Goal: Task Accomplishment & Management: Manage account settings

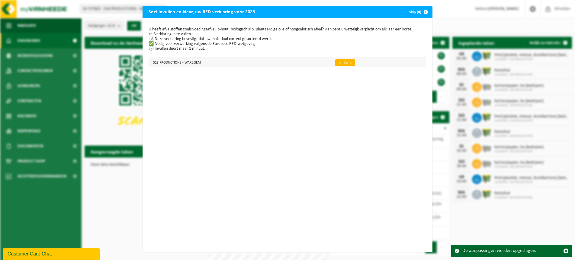
click at [347, 63] on link "👉 Vul in" at bounding box center [345, 62] width 20 height 7
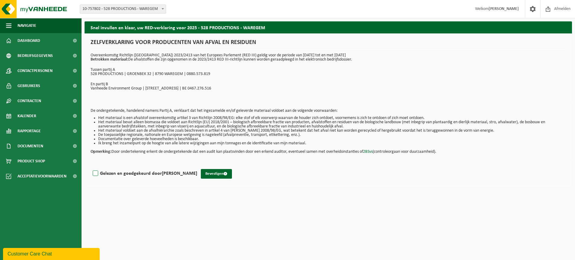
click at [96, 173] on label "Gelezen en goedgekeurd door Nathalie Declercq" at bounding box center [144, 173] width 106 height 9
click at [197, 166] on input "Gelezen en goedgekeurd door Nathalie Declercq" at bounding box center [197, 166] width 0 height 0
click at [94, 173] on label "Gelezen en goedgekeurd door Nathalie Declercq" at bounding box center [144, 173] width 106 height 9
click at [197, 166] on input "Gelezen en goedgekeurd door Nathalie Declercq" at bounding box center [197, 166] width 0 height 0
checkbox input "false"
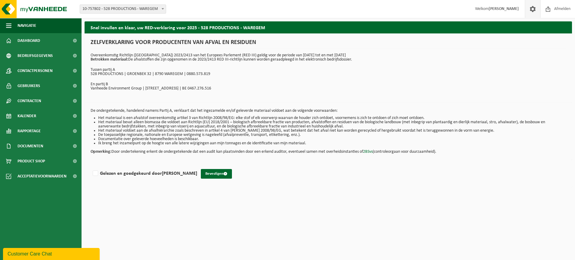
click at [526, 10] on link at bounding box center [532, 9] width 15 height 18
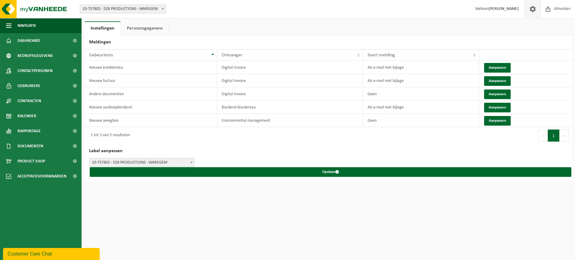
click at [134, 29] on link "Persoonsgegevens" at bounding box center [145, 28] width 48 height 14
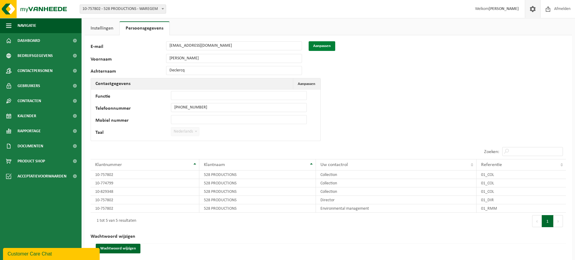
click at [324, 46] on button "Aanpassen" at bounding box center [321, 46] width 27 height 10
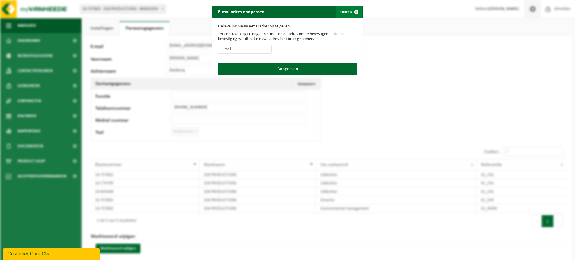
click at [348, 11] on button "Sluiten" at bounding box center [348, 12] width 27 height 12
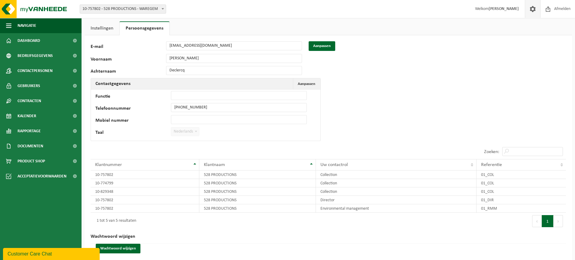
click at [98, 27] on link "Instellingen" at bounding box center [102, 28] width 35 height 14
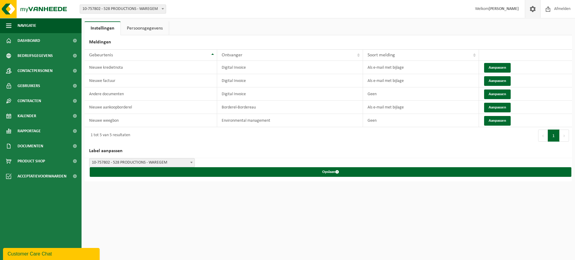
click at [143, 28] on link "Persoonsgegevens" at bounding box center [145, 28] width 48 height 14
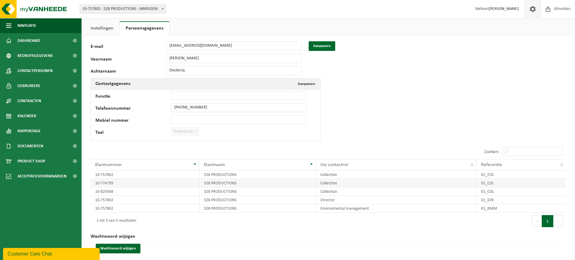
scroll to position [8, 0]
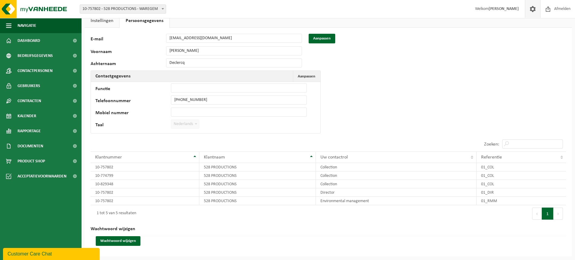
click at [163, 9] on b at bounding box center [162, 9] width 2 height 2
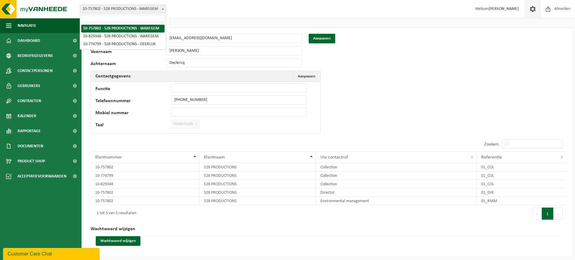
click at [142, 15] on input "search" at bounding box center [122, 19] width 83 height 8
click at [141, 15] on input "search" at bounding box center [122, 19] width 83 height 8
click at [142, 15] on input "search" at bounding box center [122, 19] width 83 height 8
click at [182, 10] on div "Vestiging: 10-757802 - 528 PRODUCTIONS - WAREGEM 10-829348 - 528 PRODUCTIONS - …" at bounding box center [287, 9] width 575 height 18
click at [163, 9] on b at bounding box center [162, 9] width 2 height 2
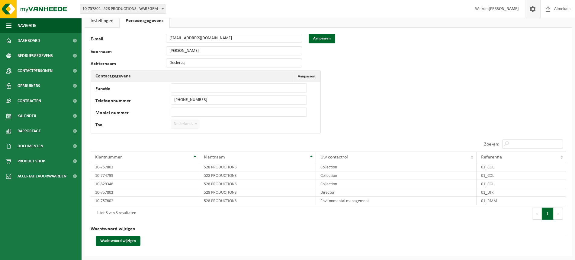
click at [227, 6] on div "Vestiging: 10-757802 - 528 PRODUCTIONS - WAREGEM 10-829348 - 528 PRODUCTIONS - …" at bounding box center [287, 9] width 575 height 18
